Goal: Task Accomplishment & Management: Manage account settings

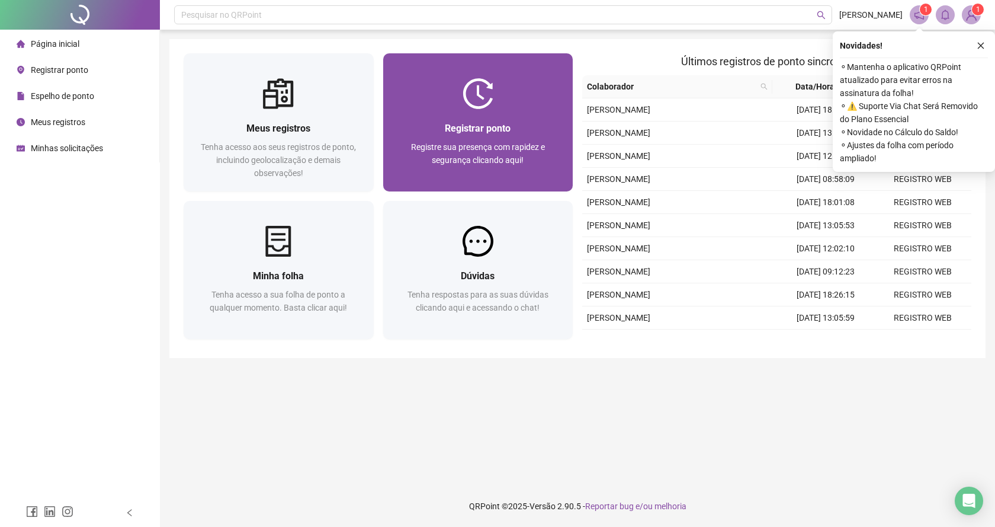
click at [453, 108] on div at bounding box center [478, 93] width 190 height 31
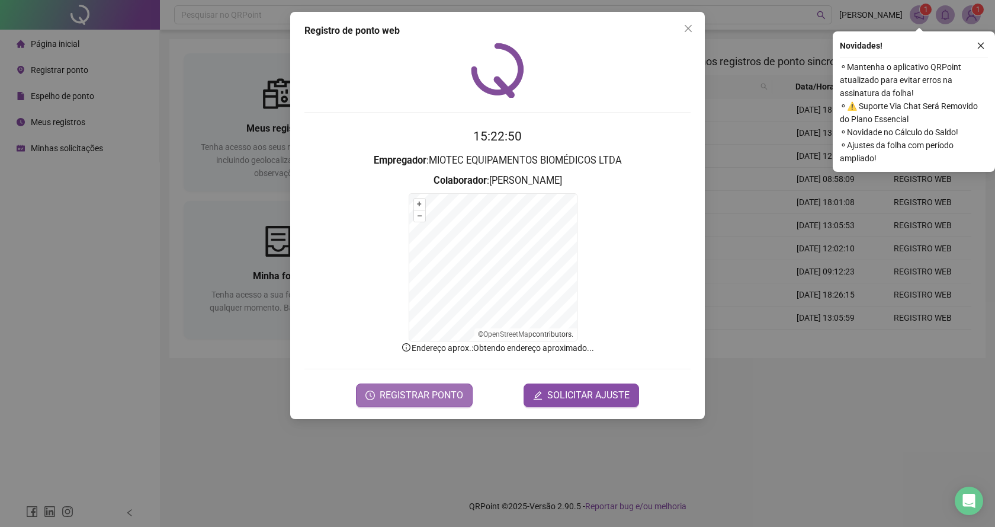
click at [446, 401] on span "REGISTRAR PONTO" at bounding box center [422, 395] width 84 height 14
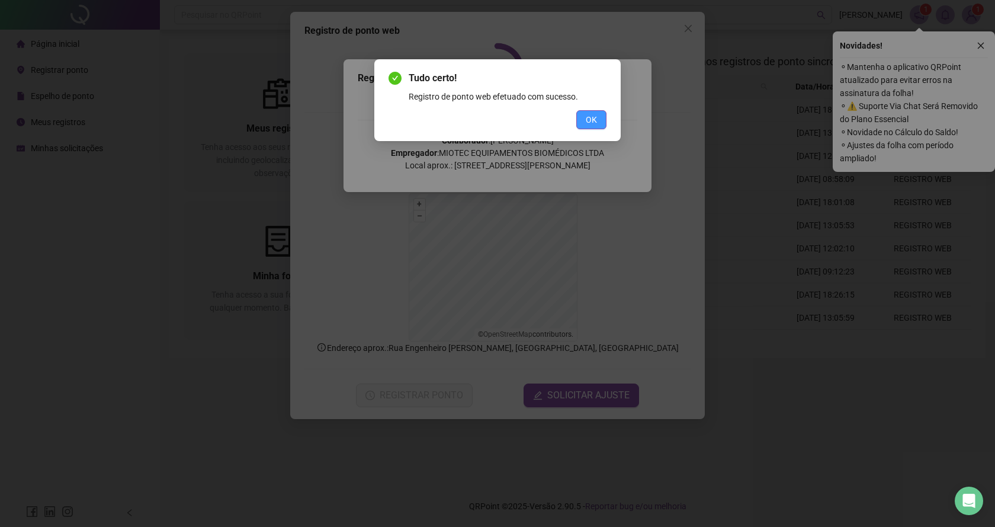
click at [586, 120] on span "OK" at bounding box center [591, 119] width 11 height 13
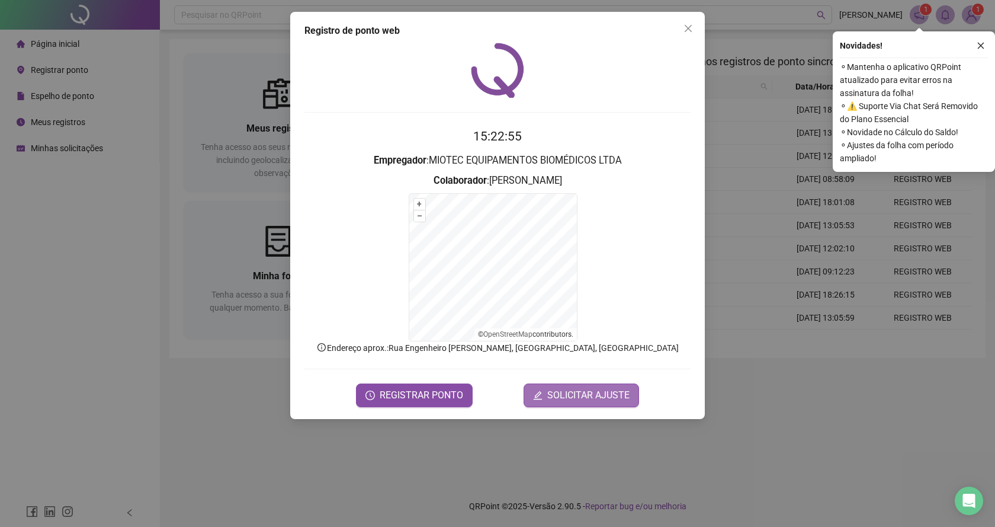
drag, startPoint x: 593, startPoint y: 381, endPoint x: 596, endPoint y: 390, distance: 8.8
click at [594, 383] on form "15:22:55 Empregador : MIOTEC EQUIPAMENTOS BIOMÉDICOS LTDA Colaborador : [PERSON…" at bounding box center [497, 267] width 386 height 280
click at [596, 390] on span "SOLICITAR AJUSTE" at bounding box center [588, 395] width 82 height 14
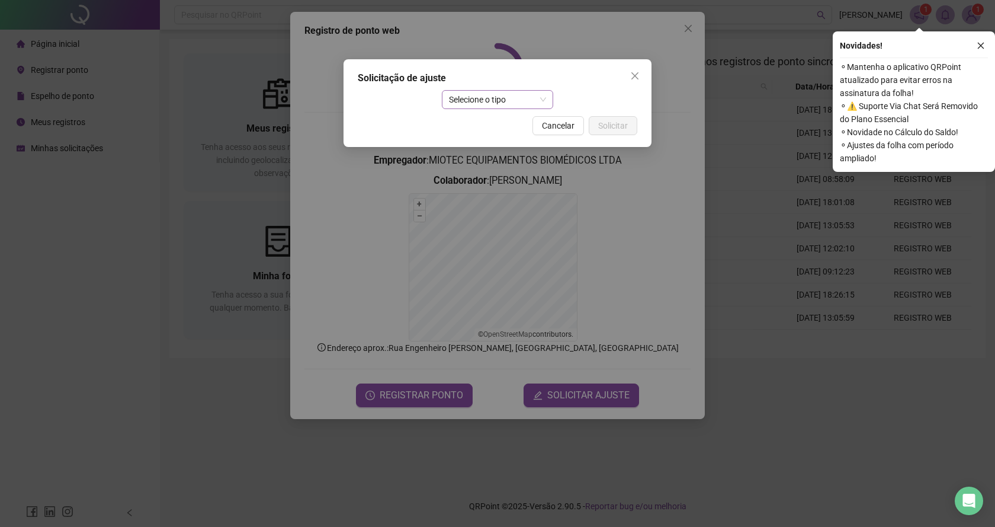
click at [490, 103] on span "Selecione o tipo" at bounding box center [498, 100] width 98 height 18
click at [518, 126] on div "Ajuste manual" at bounding box center [497, 123] width 93 height 13
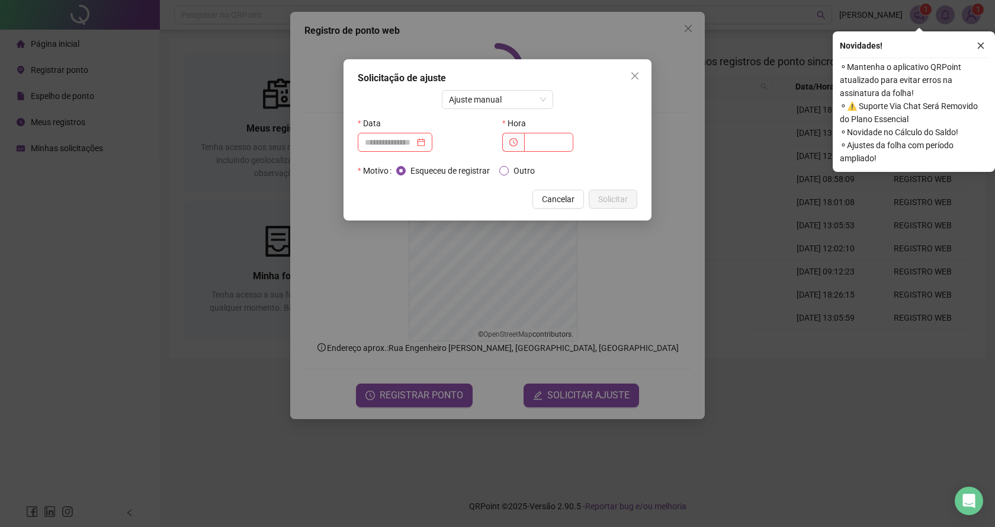
click at [512, 168] on span "Outro" at bounding box center [524, 170] width 31 height 13
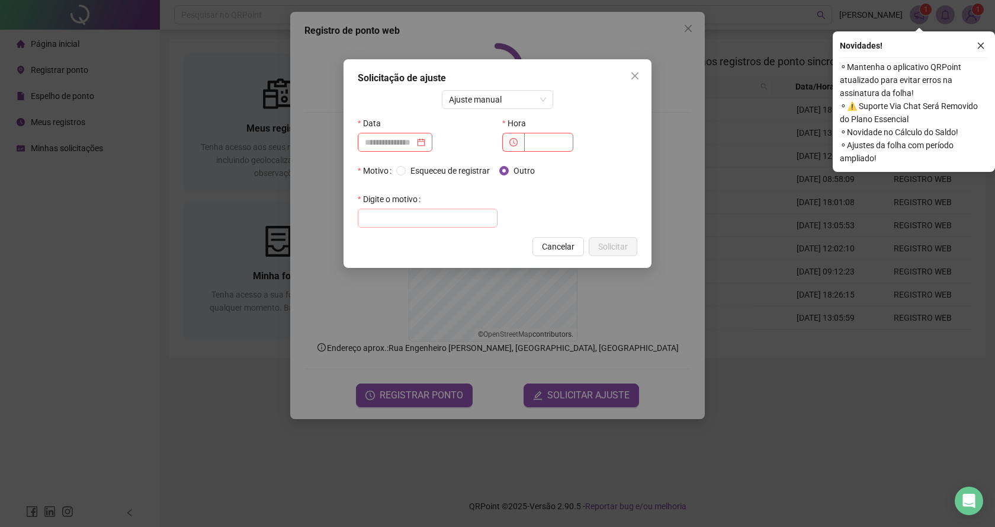
drag, startPoint x: 446, startPoint y: 206, endPoint x: 444, endPoint y: 212, distance: 6.8
click at [446, 207] on div "Digite o motivo" at bounding box center [428, 209] width 140 height 38
click at [444, 212] on input "text" at bounding box center [428, 217] width 140 height 19
type input "**********"
click at [415, 139] on input at bounding box center [390, 142] width 50 height 13
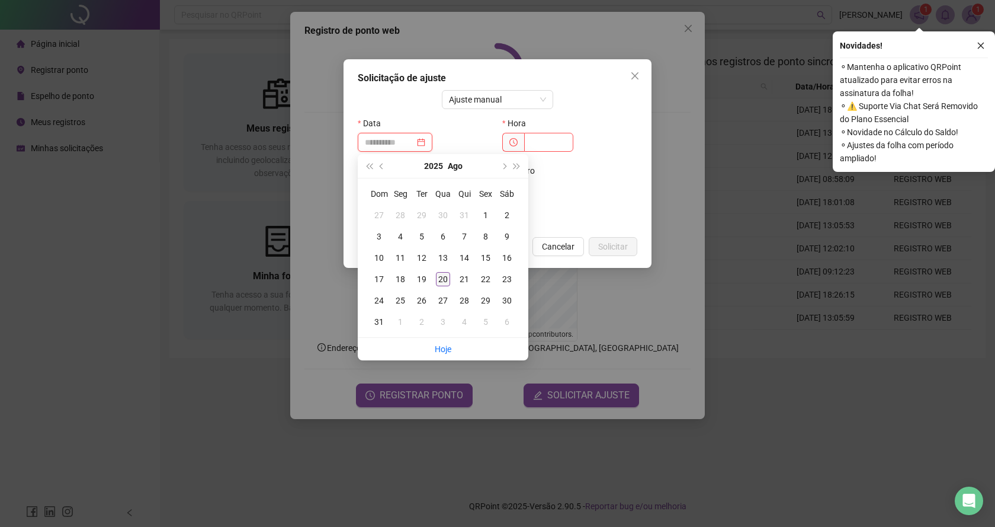
type input "**********"
click at [445, 279] on div "20" at bounding box center [443, 279] width 14 height 14
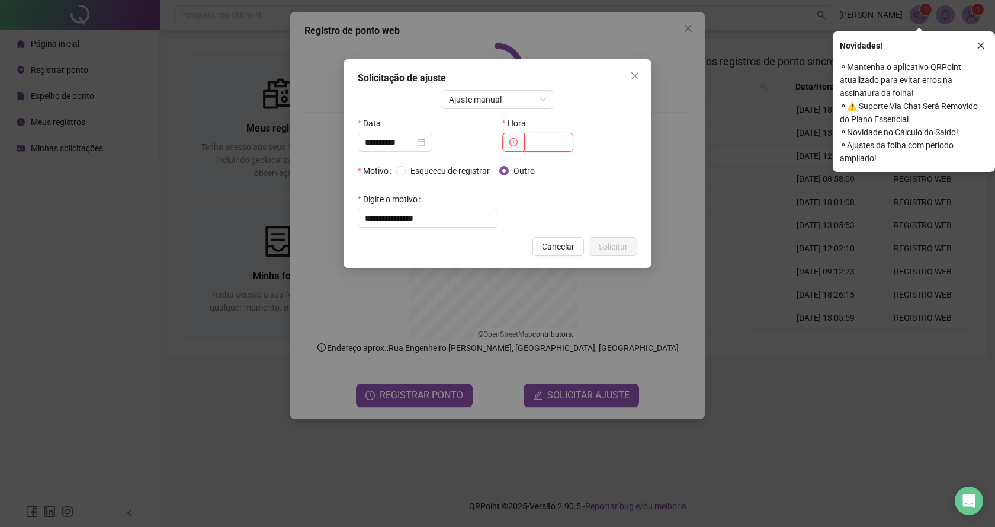
click at [561, 145] on input "text" at bounding box center [548, 142] width 49 height 19
type input "*****"
click at [628, 250] on button "Solicitar" at bounding box center [613, 246] width 49 height 19
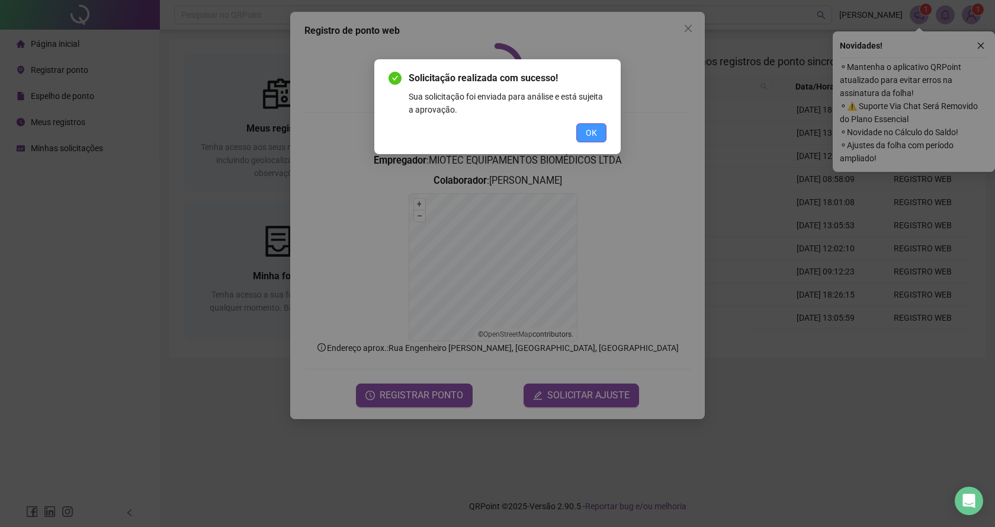
click at [598, 139] on button "OK" at bounding box center [591, 132] width 30 height 19
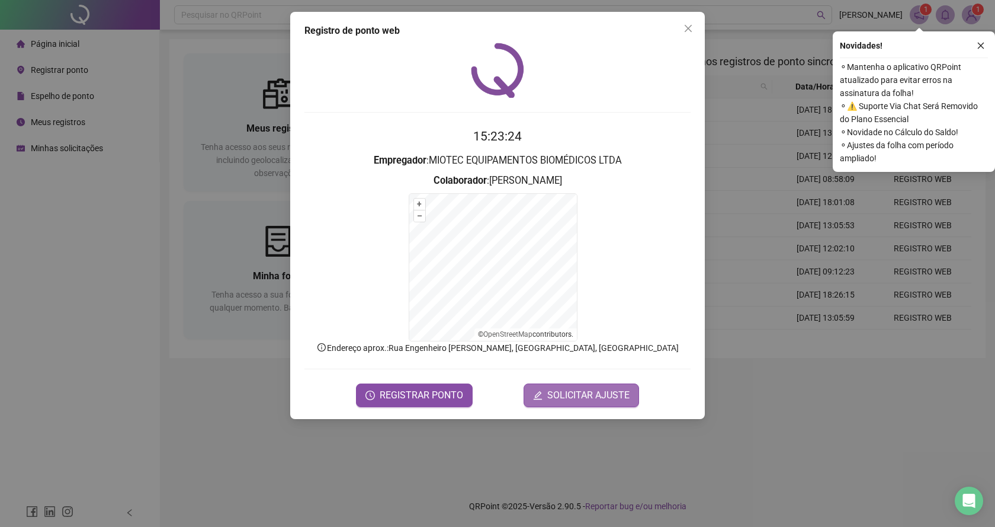
click at [566, 396] on span "SOLICITAR AJUSTE" at bounding box center [588, 395] width 82 height 14
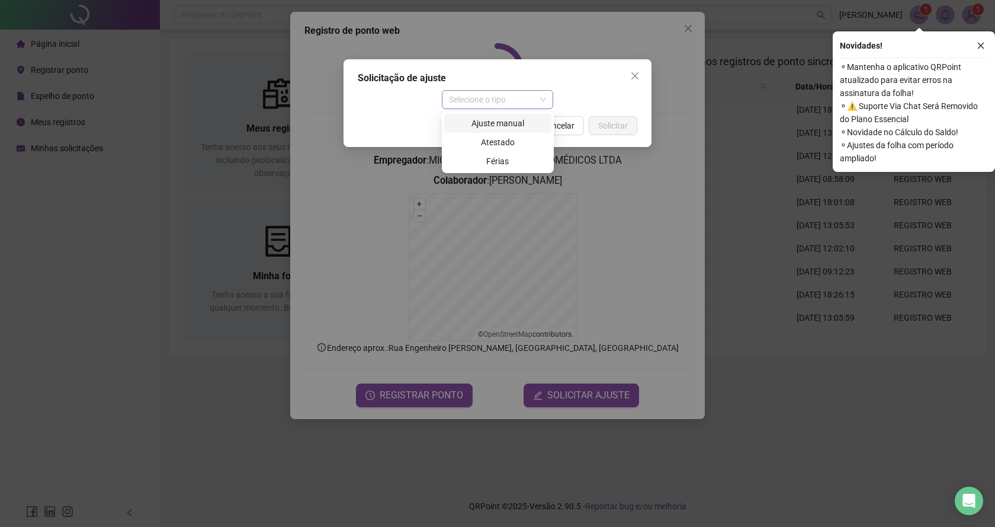
click at [518, 102] on span "Selecione o tipo" at bounding box center [498, 100] width 98 height 18
click at [521, 123] on div "Ajuste manual" at bounding box center [497, 123] width 93 height 13
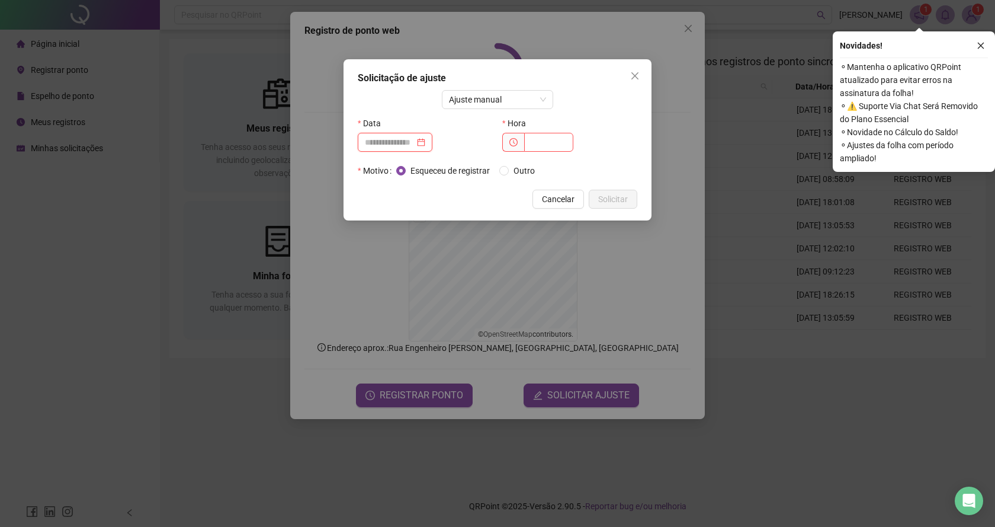
click at [412, 141] on input at bounding box center [390, 142] width 50 height 13
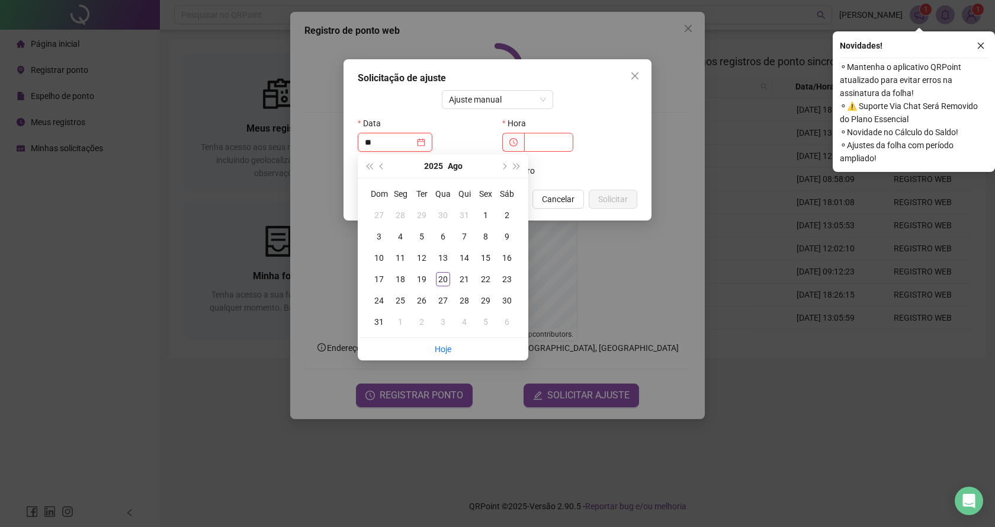
type input "*"
type input "**********"
click at [440, 281] on div "20" at bounding box center [443, 279] width 14 height 14
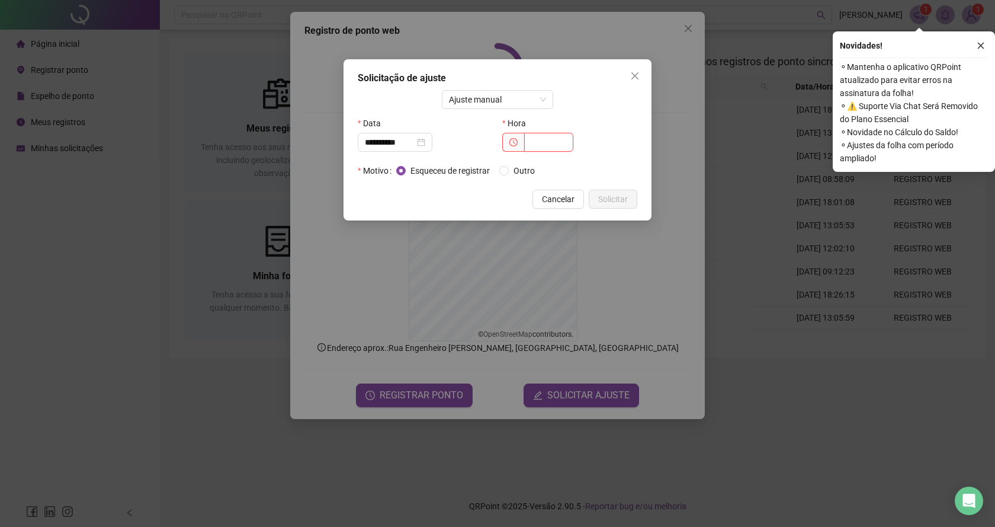
click at [536, 147] on input "text" at bounding box center [548, 142] width 49 height 19
type input "*****"
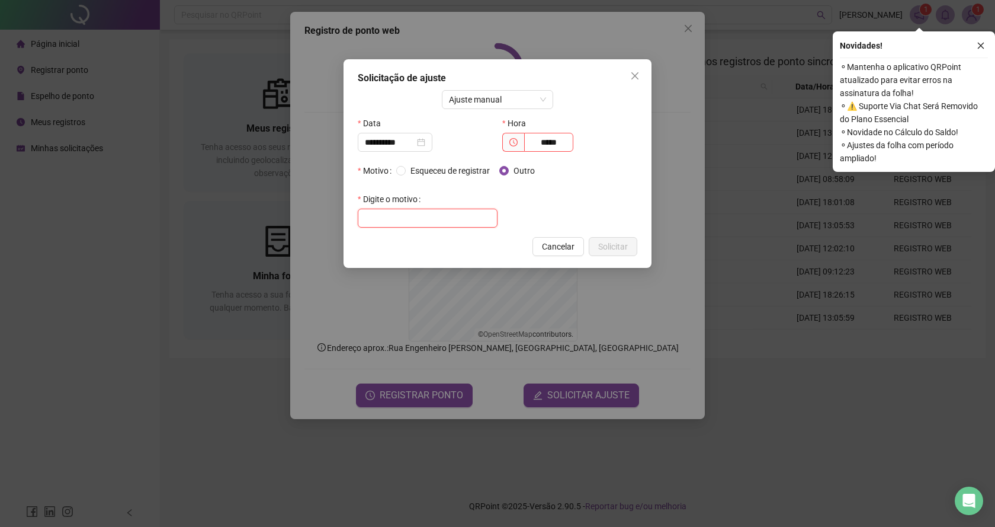
click at [430, 227] on input "text" at bounding box center [428, 217] width 140 height 19
type input "*"
type input "**********"
click at [633, 249] on button "Solicitar" at bounding box center [613, 246] width 49 height 19
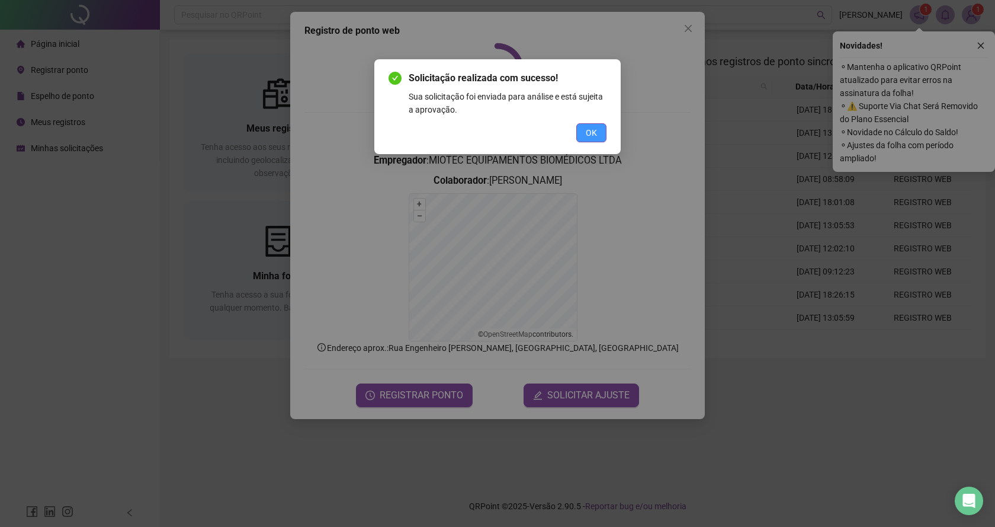
click at [585, 127] on button "OK" at bounding box center [591, 132] width 30 height 19
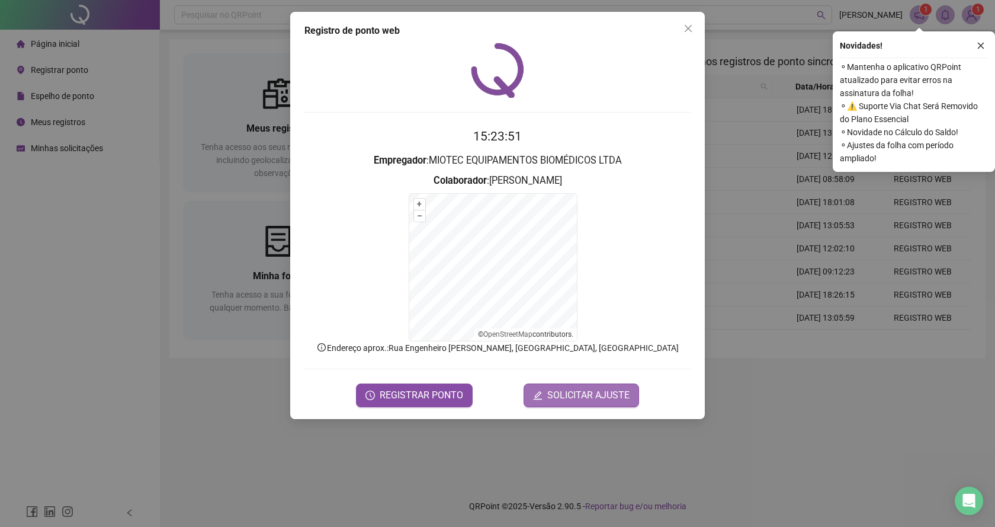
click at [567, 406] on button "SOLICITAR AJUSTE" at bounding box center [581, 395] width 115 height 24
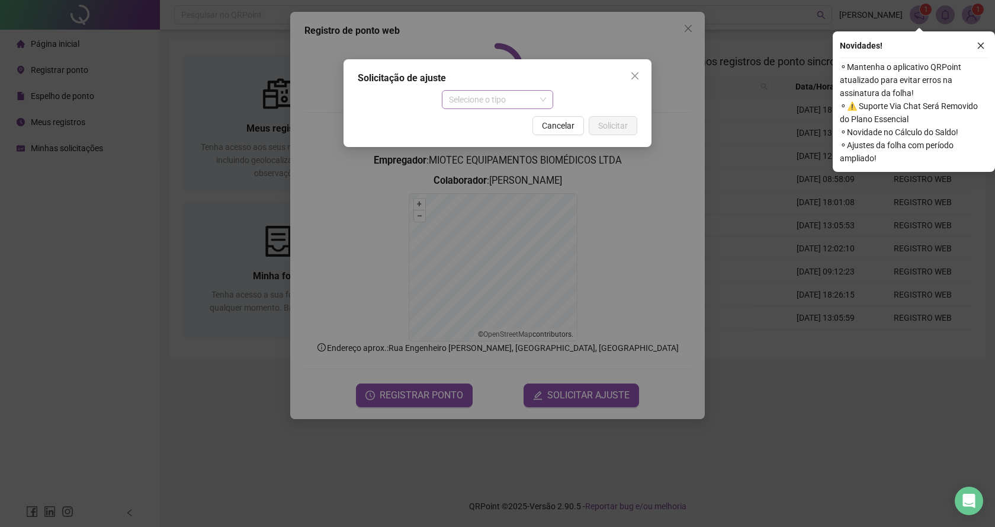
click at [545, 101] on span "Selecione o tipo" at bounding box center [498, 100] width 98 height 18
click at [519, 124] on div "Ajuste manual" at bounding box center [497, 123] width 93 height 13
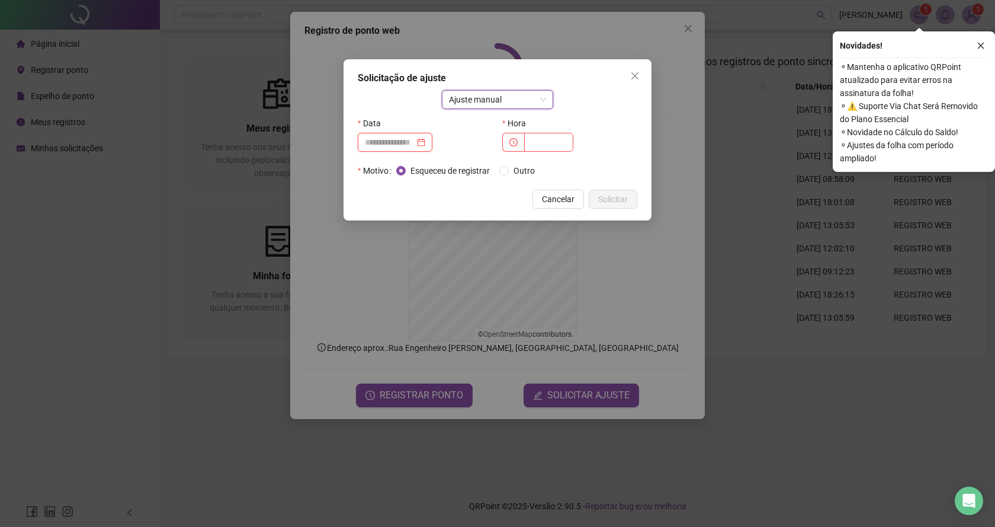
click at [413, 147] on input at bounding box center [390, 142] width 50 height 13
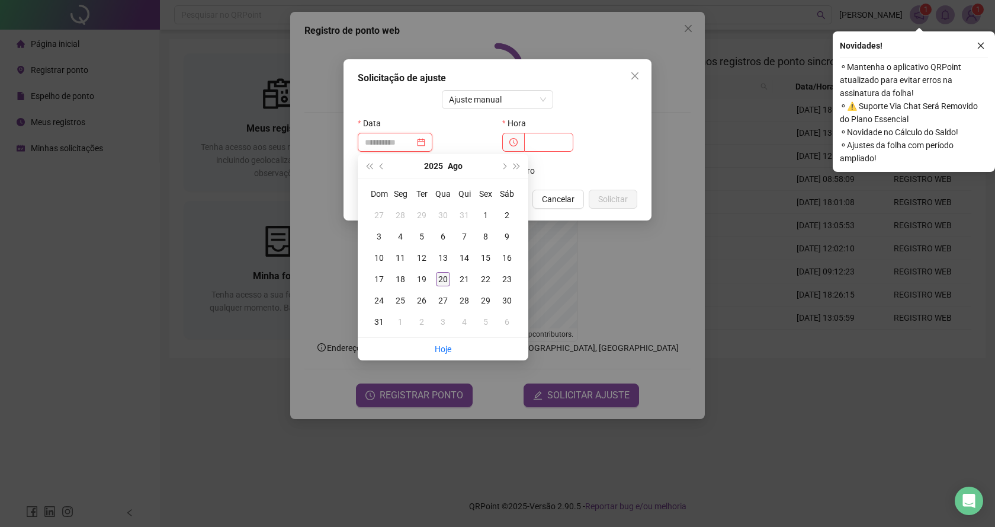
type input "**********"
click at [442, 277] on div "20" at bounding box center [443, 279] width 14 height 14
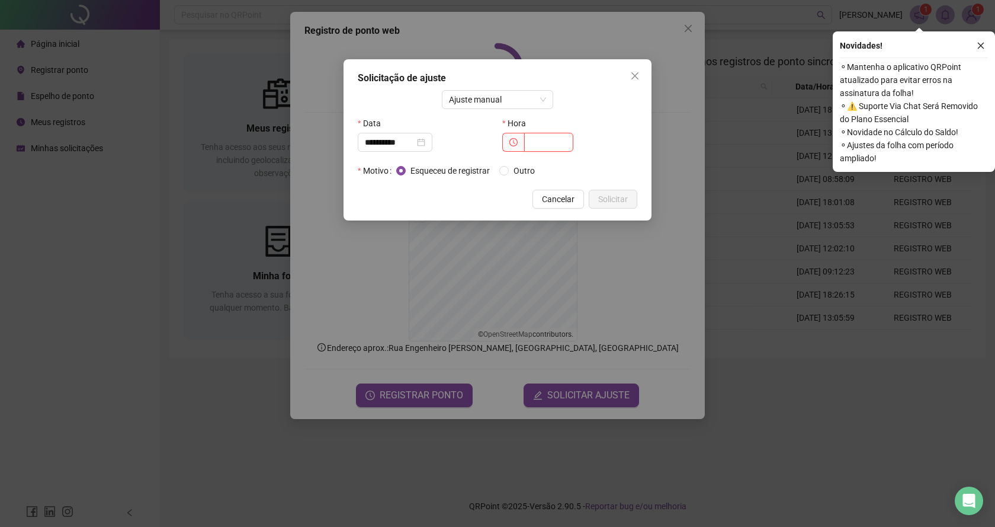
click at [544, 141] on input "text" at bounding box center [548, 142] width 49 height 19
click at [545, 137] on input "text" at bounding box center [548, 142] width 49 height 19
type input "*****"
click at [516, 169] on span "Outro" at bounding box center [524, 170] width 31 height 13
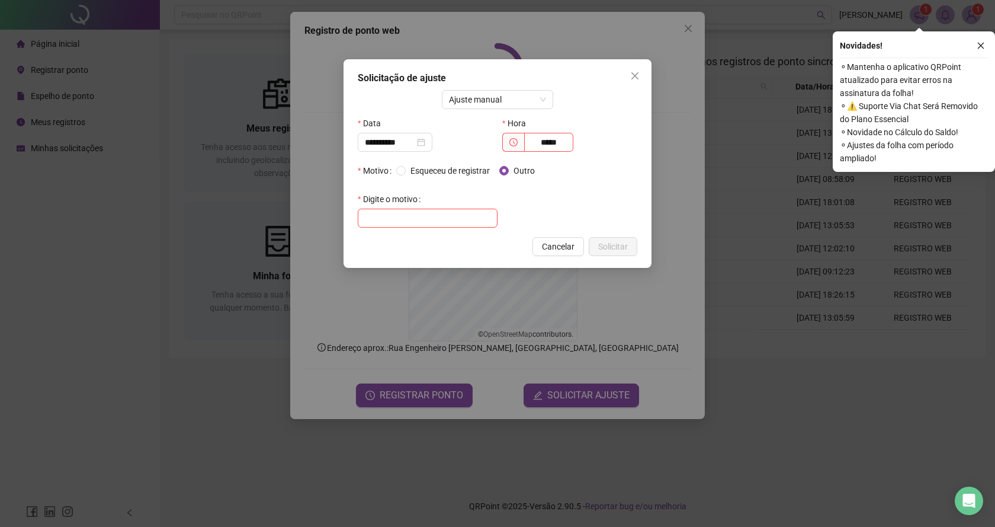
click at [448, 234] on div "**********" at bounding box center [498, 163] width 308 height 208
click at [444, 224] on input "text" at bounding box center [428, 217] width 140 height 19
type input "**********"
click at [602, 237] on button "Solicitar" at bounding box center [613, 246] width 49 height 19
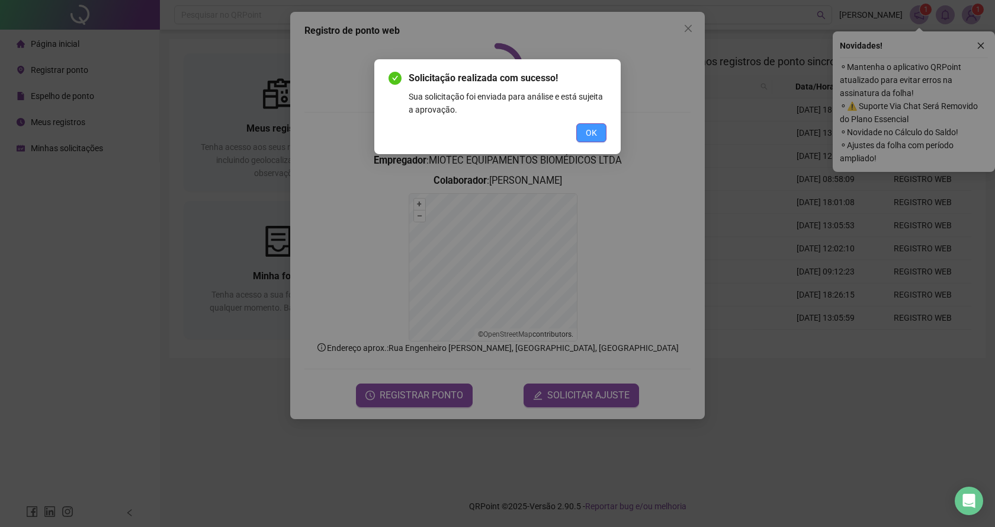
click at [596, 140] on button "OK" at bounding box center [591, 132] width 30 height 19
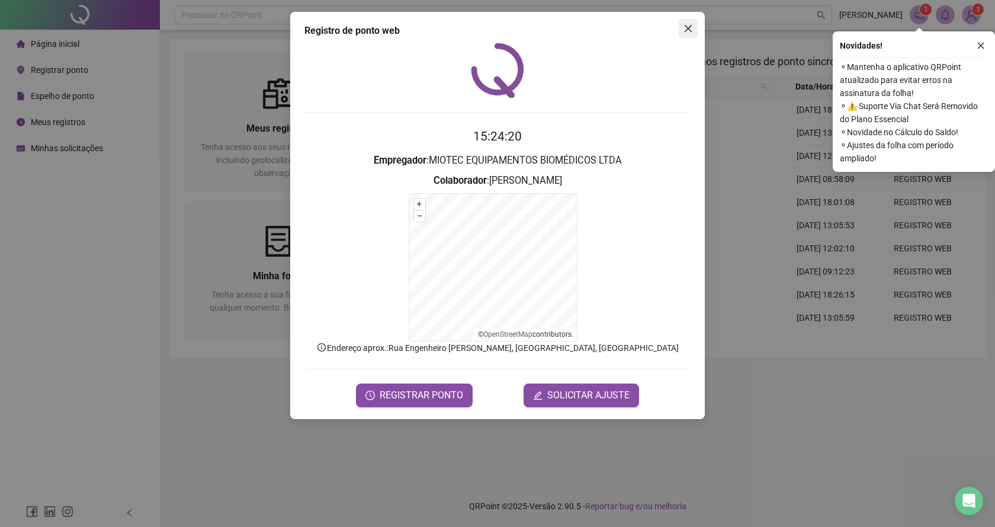
click at [682, 27] on span "Close" at bounding box center [688, 28] width 19 height 9
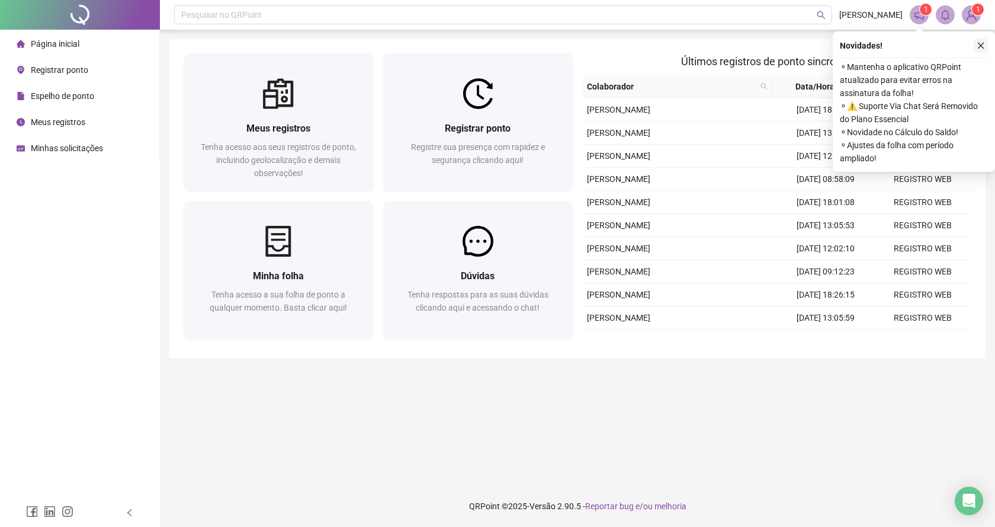
click at [985, 41] on button "button" at bounding box center [981, 45] width 14 height 14
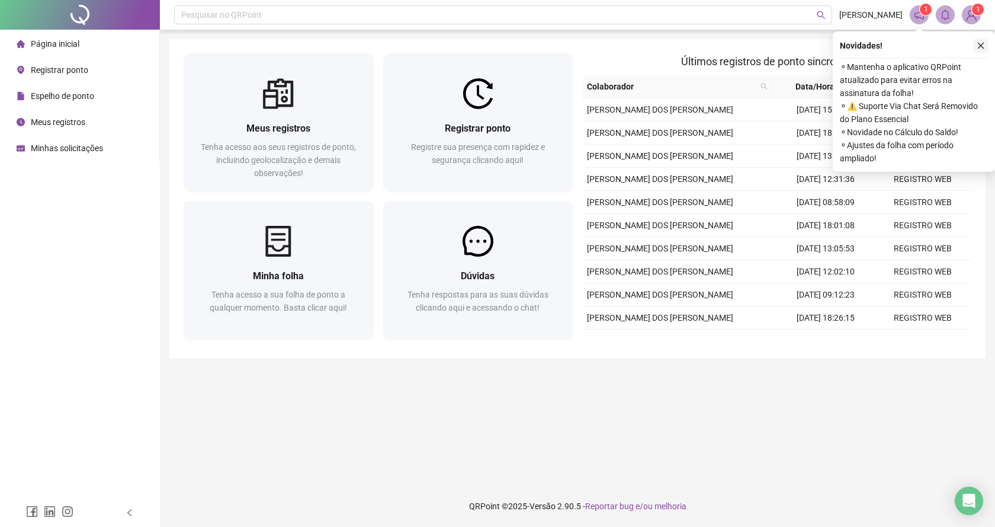
click at [985, 43] on button "button" at bounding box center [981, 45] width 14 height 14
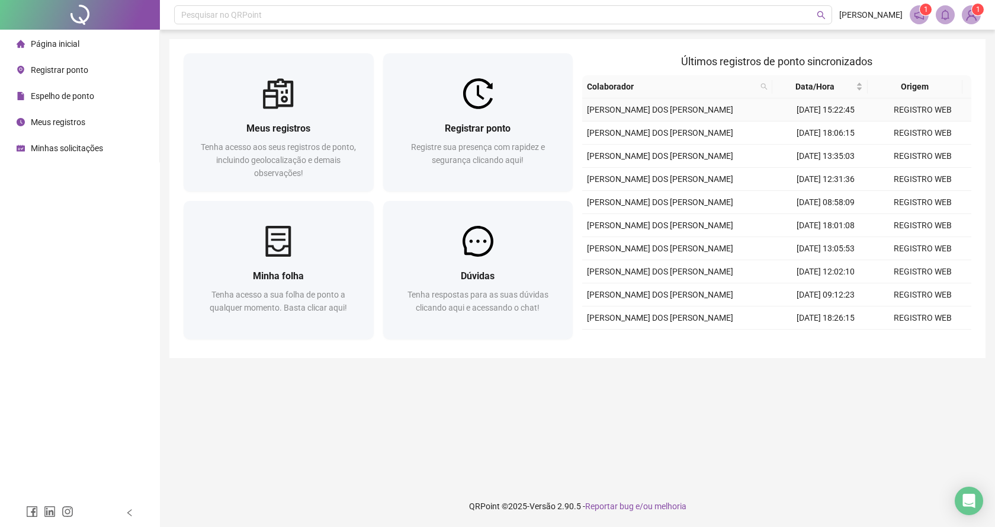
click at [788, 121] on td "20/08/2025 15:22:45" at bounding box center [825, 109] width 97 height 23
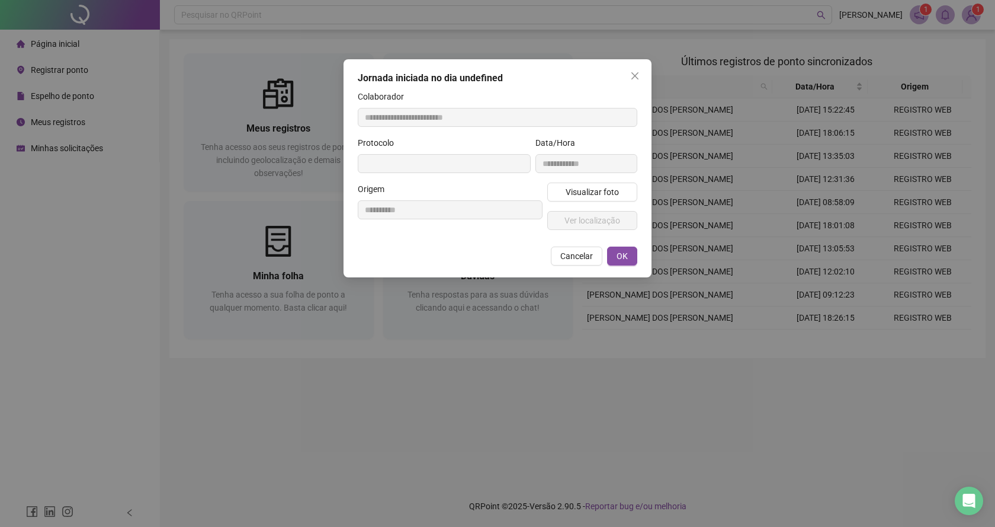
type input "**********"
click at [433, 199] on div "Origem" at bounding box center [450, 191] width 185 height 18
click at [591, 255] on span "Cancelar" at bounding box center [576, 255] width 33 height 13
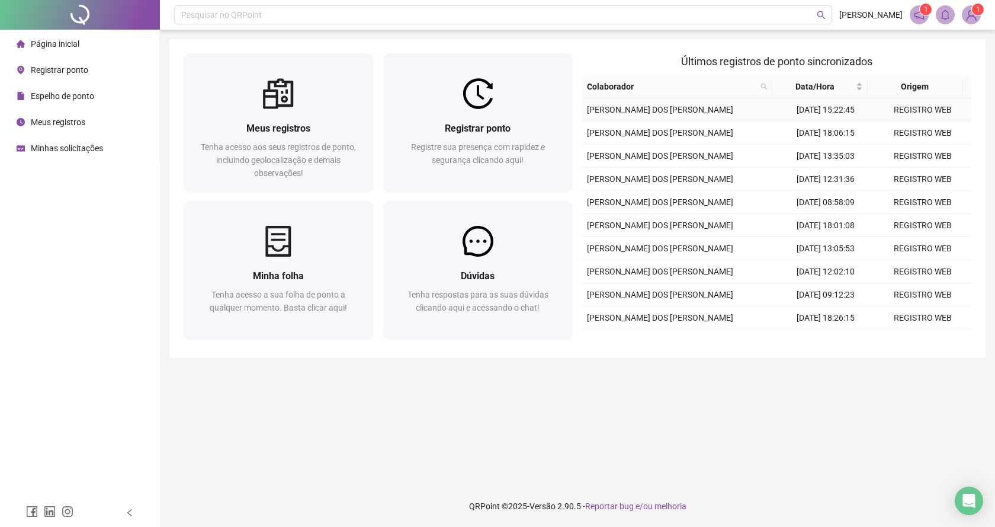
drag, startPoint x: 718, startPoint y: 112, endPoint x: 710, endPoint y: 126, distance: 15.6
click at [710, 126] on td "[PERSON_NAME]" at bounding box center [679, 132] width 195 height 23
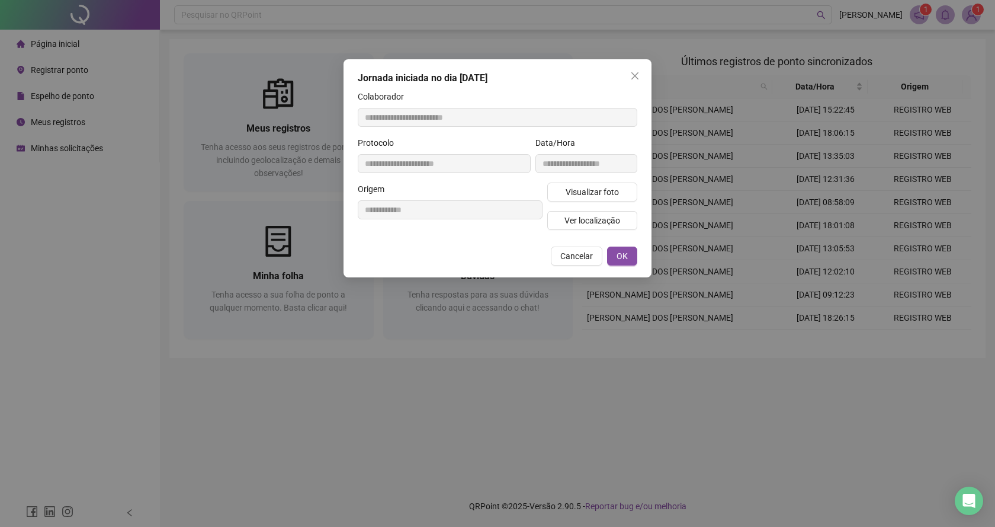
type input "**********"
click at [1, 92] on div "**********" at bounding box center [497, 263] width 995 height 527
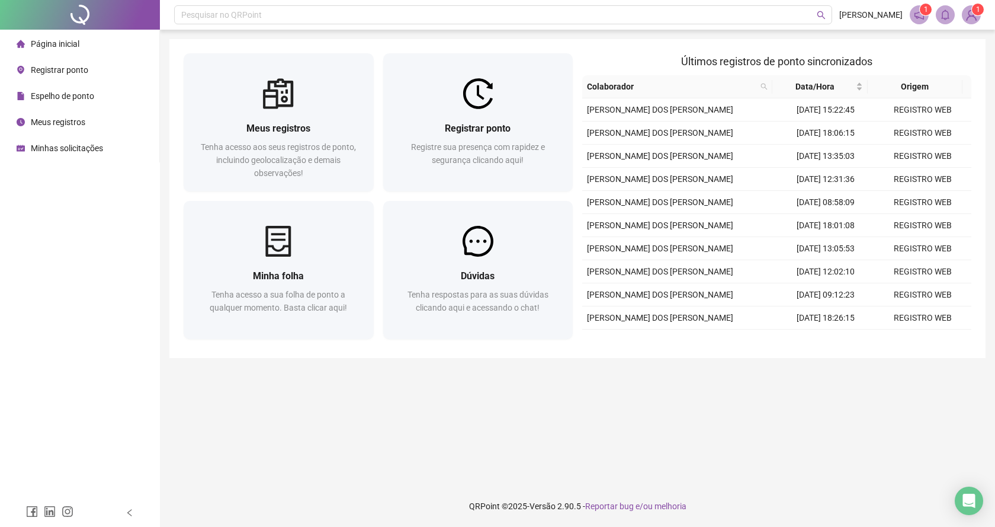
click at [90, 123] on li "Meus registros" at bounding box center [79, 122] width 155 height 24
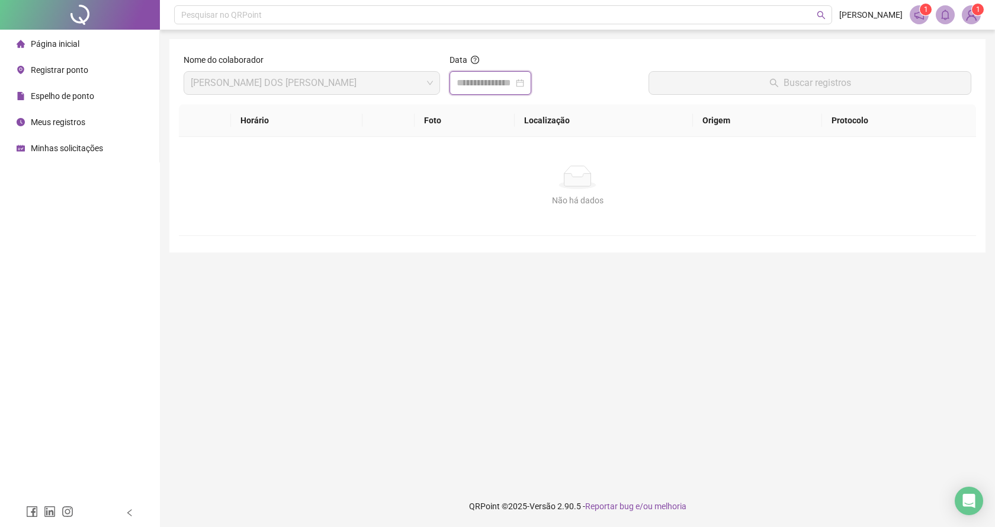
click at [513, 84] on input at bounding box center [485, 83] width 57 height 14
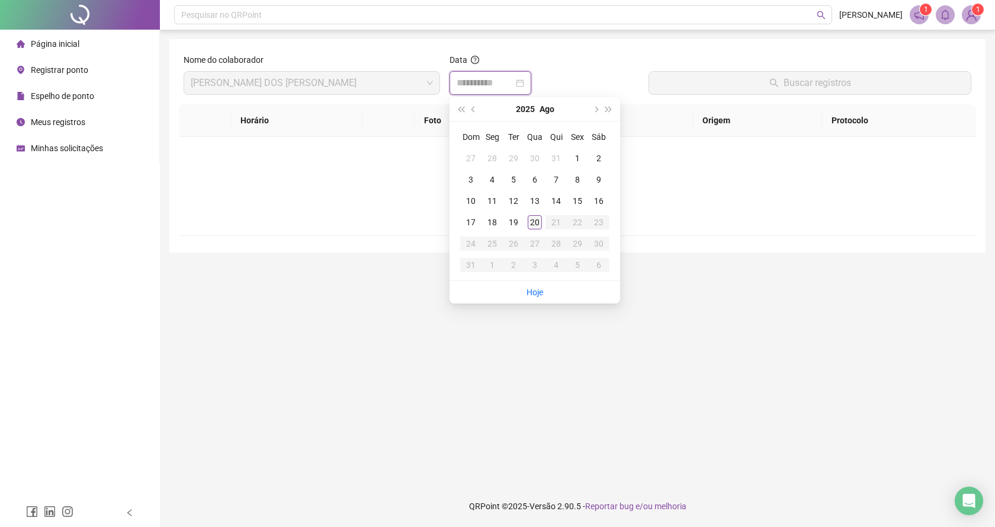
type input "**********"
click at [537, 224] on div "20" at bounding box center [535, 222] width 14 height 14
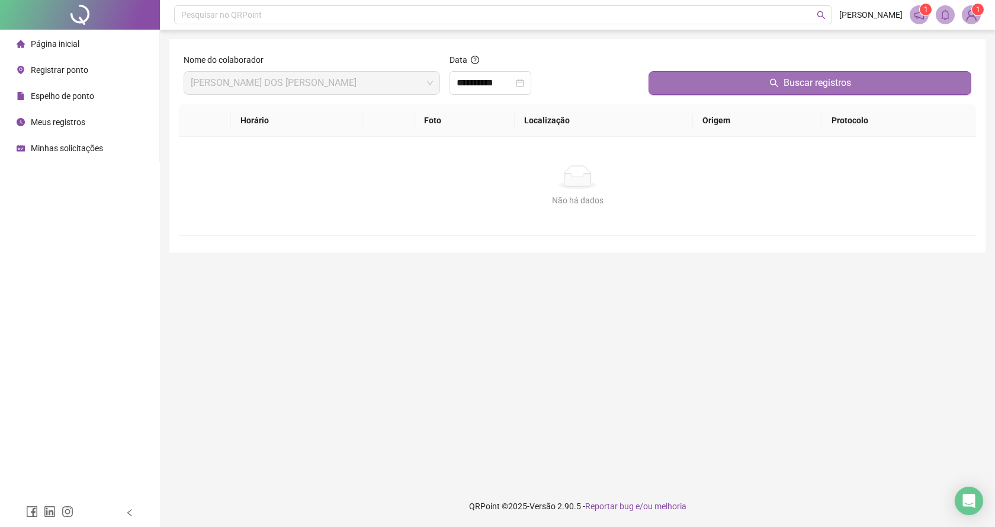
click at [757, 84] on button "Buscar registros" at bounding box center [810, 83] width 323 height 24
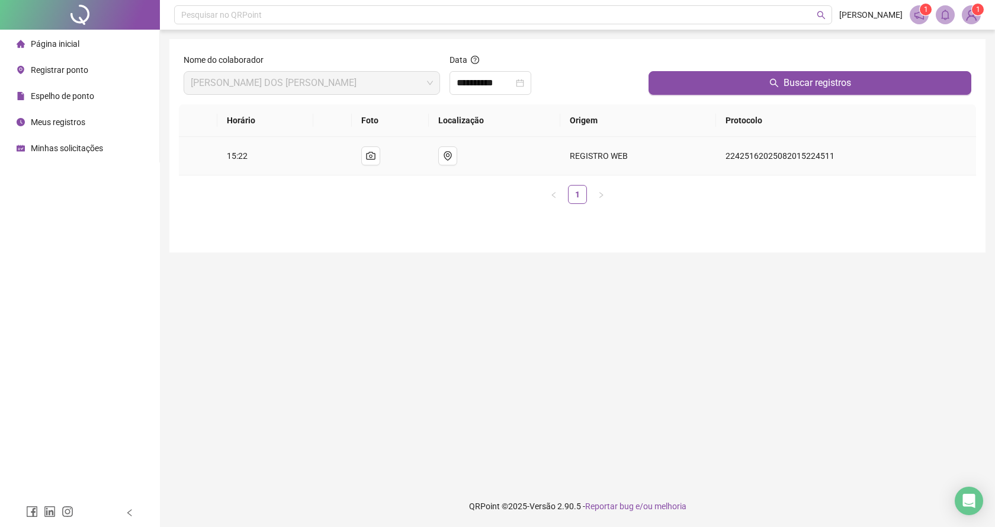
drag, startPoint x: 816, startPoint y: 159, endPoint x: 633, endPoint y: 128, distance: 186.3
click at [633, 128] on th "Origem" at bounding box center [638, 120] width 156 height 33
click at [628, 138] on td "REGISTRO WEB" at bounding box center [638, 156] width 156 height 38
click at [616, 143] on td "REGISTRO WEB" at bounding box center [638, 156] width 156 height 38
click at [495, 151] on td at bounding box center [494, 156] width 131 height 38
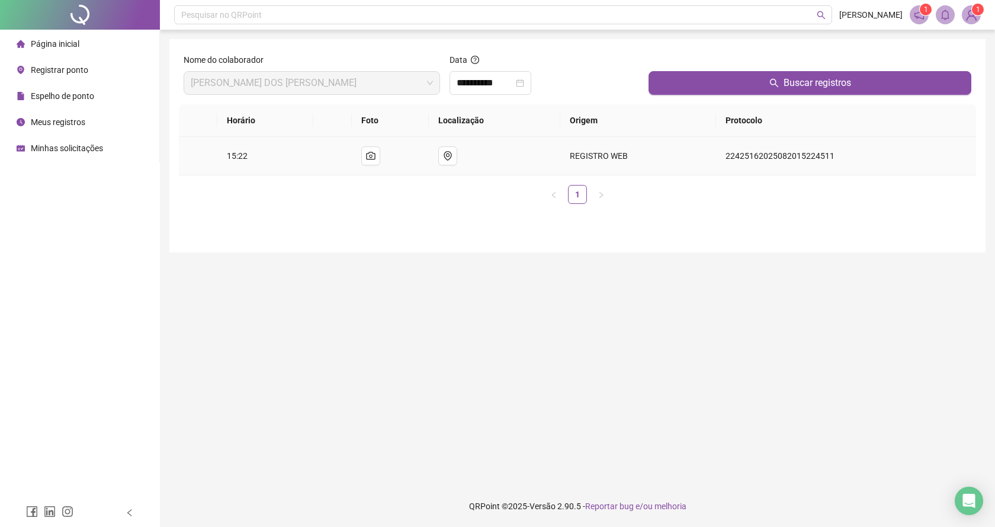
click at [203, 149] on td at bounding box center [198, 156] width 38 height 38
click at [253, 152] on td "15:22" at bounding box center [265, 156] width 96 height 38
